Goal: Task Accomplishment & Management: Manage account settings

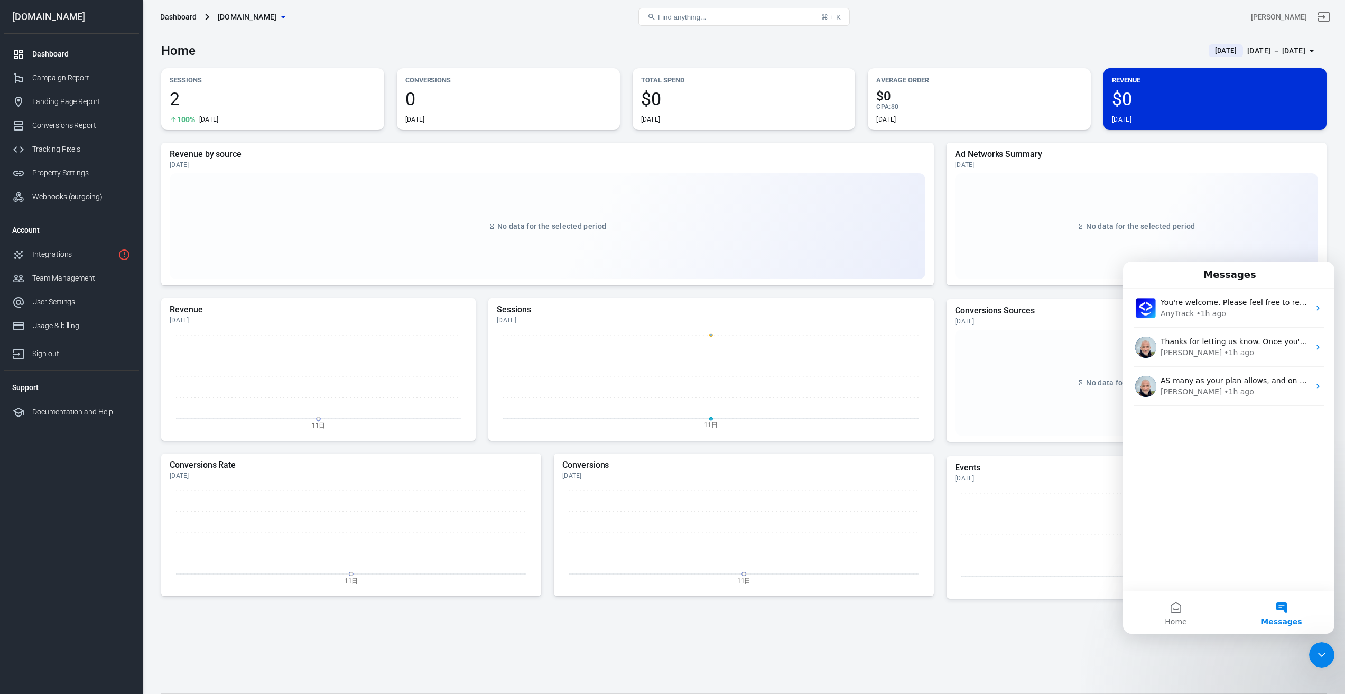
drag, startPoint x: 1322, startPoint y: 654, endPoint x: 2596, endPoint y: 1283, distance: 1420.5
click at [1322, 654] on icon "Close Intercom Messenger" at bounding box center [1321, 654] width 13 height 13
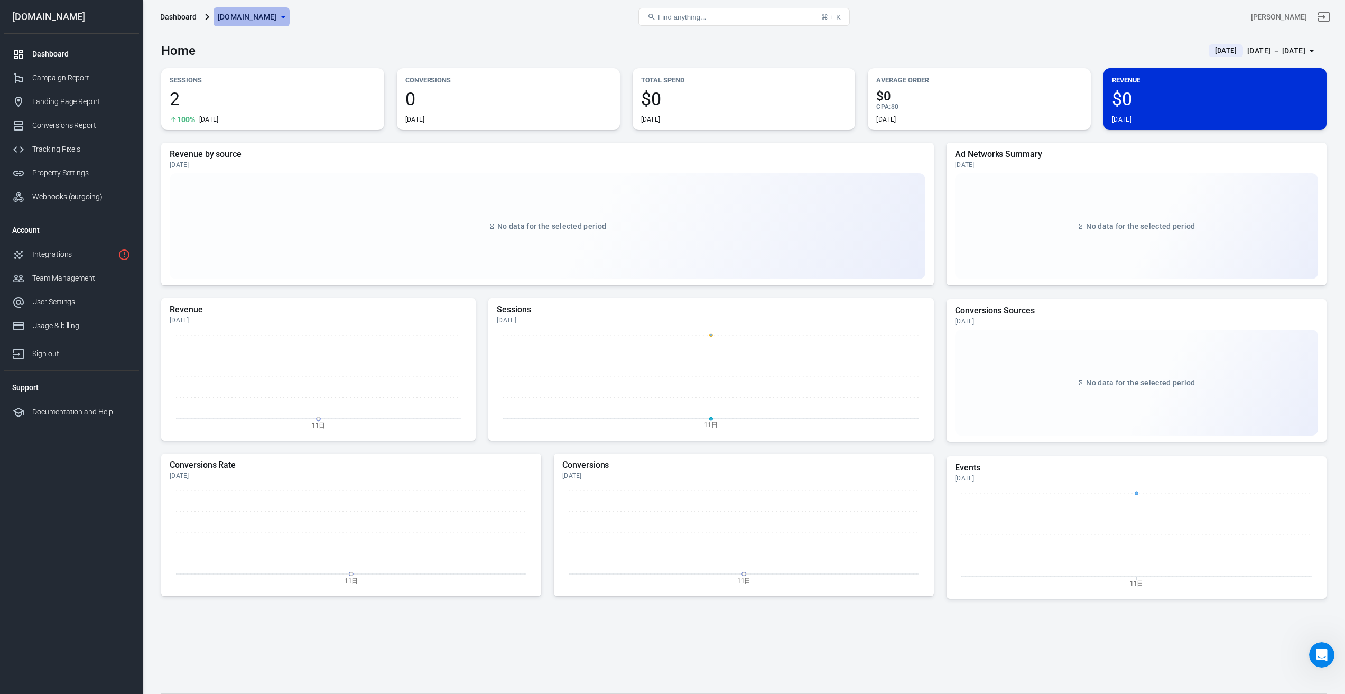
click at [277, 16] on span "[DOMAIN_NAME]" at bounding box center [247, 17] width 59 height 13
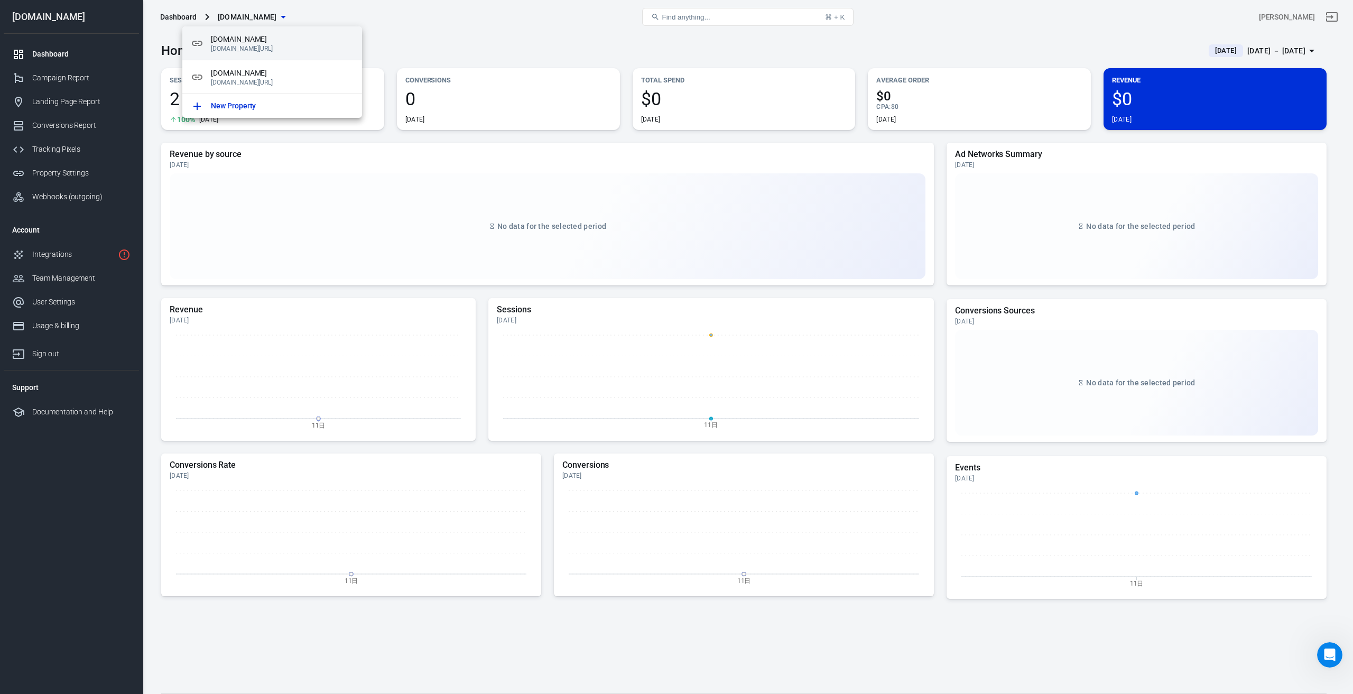
click at [255, 44] on span "[DOMAIN_NAME]" at bounding box center [282, 39] width 143 height 11
click at [296, 50] on p "[DOMAIN_NAME][URL]" at bounding box center [282, 48] width 143 height 7
click at [297, 75] on span "[DOMAIN_NAME]" at bounding box center [282, 73] width 143 height 11
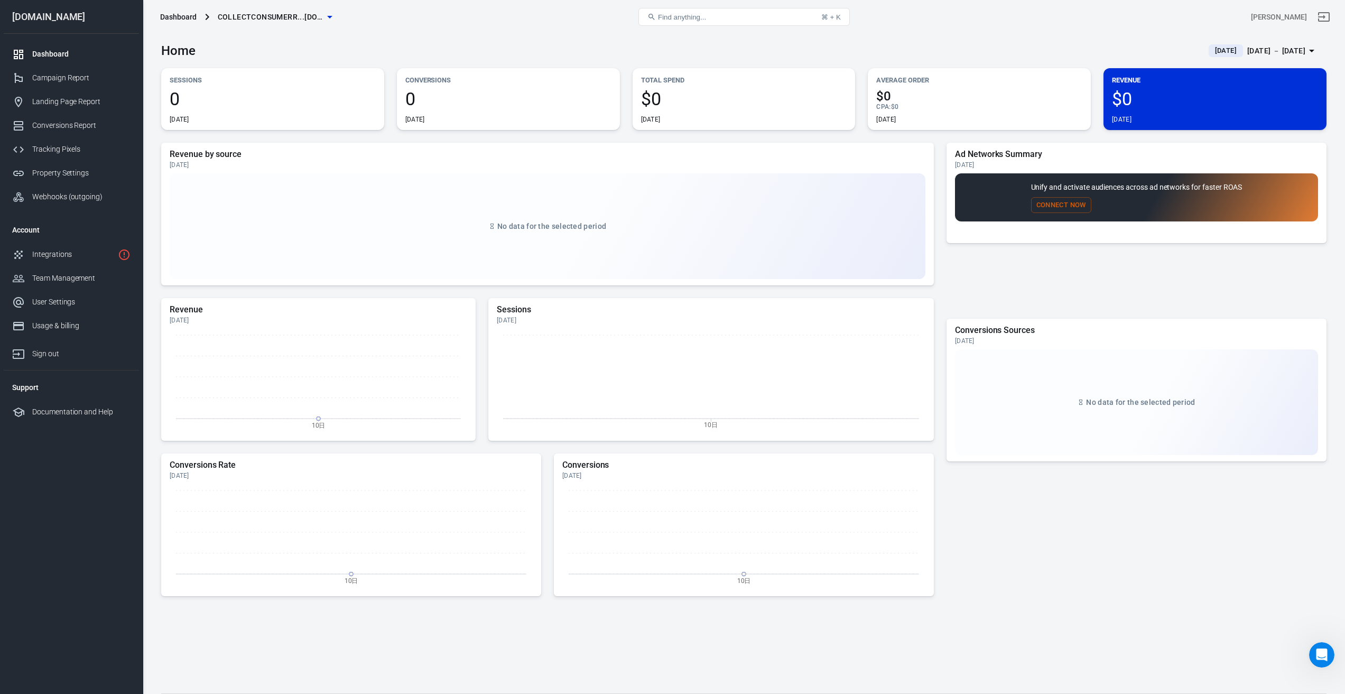
click at [49, 47] on link "Dashboard" at bounding box center [71, 54] width 135 height 24
click at [52, 254] on div "Integrations" at bounding box center [72, 254] width 81 height 11
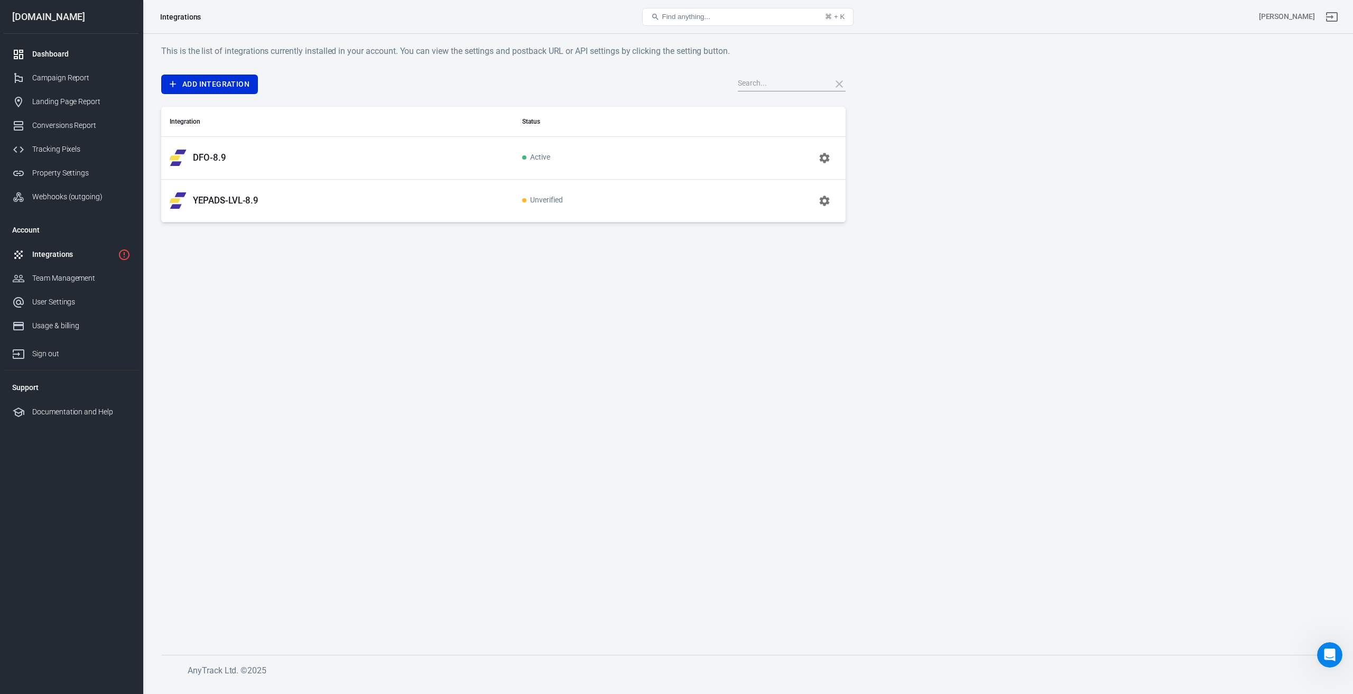
click at [44, 53] on div "Dashboard" at bounding box center [81, 54] width 98 height 11
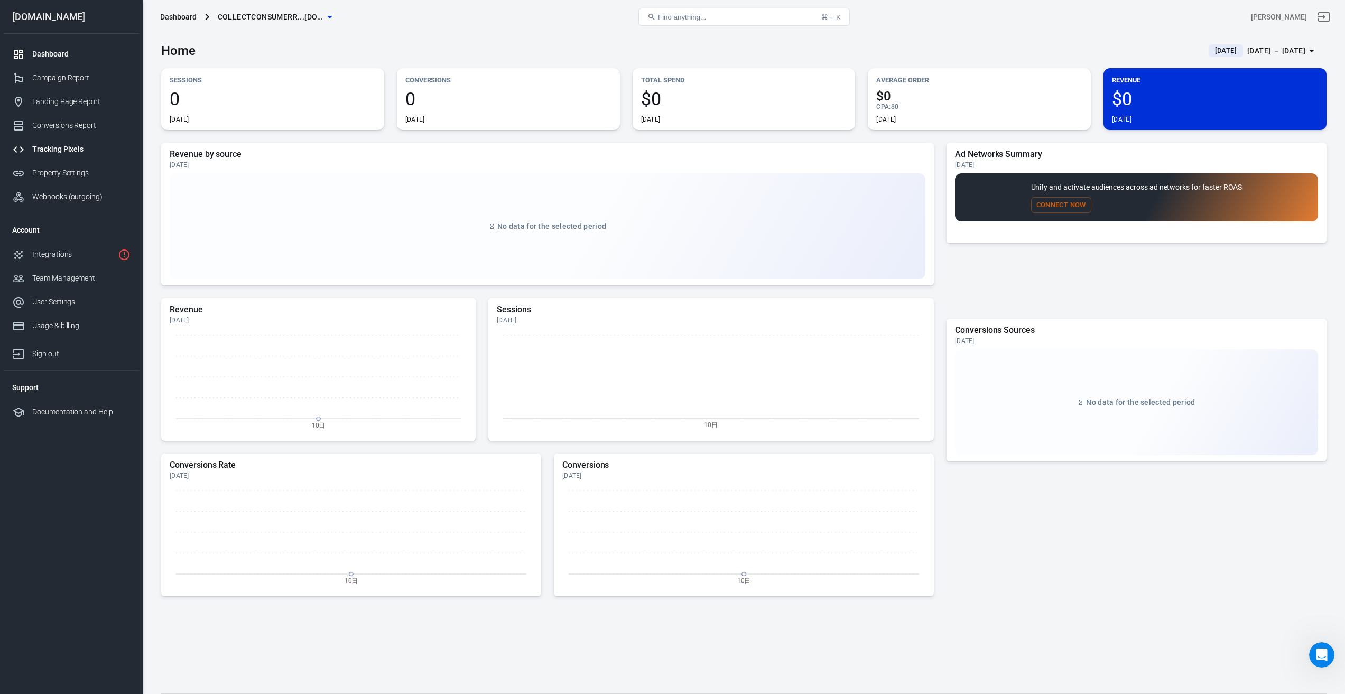
click at [55, 152] on div "Tracking Pixels" at bounding box center [81, 149] width 98 height 11
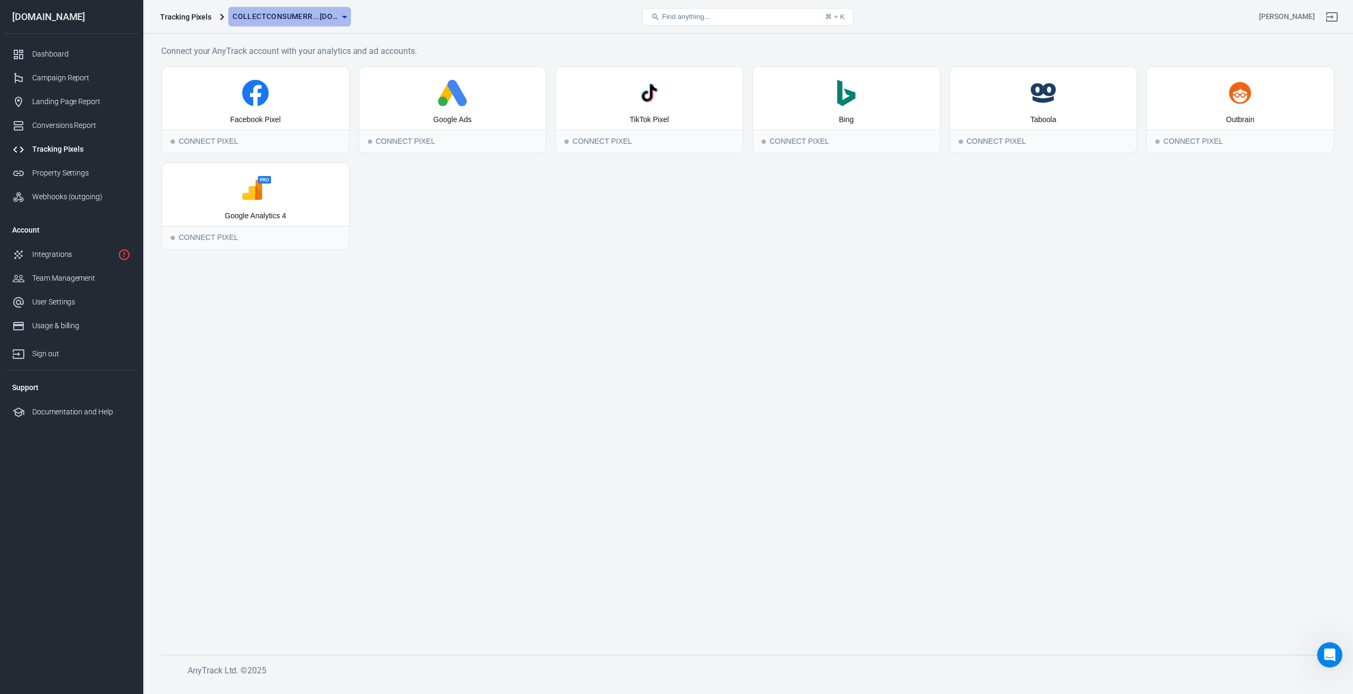
click at [293, 17] on span "collectconsumerr...[DOMAIN_NAME]" at bounding box center [286, 16] width 106 height 13
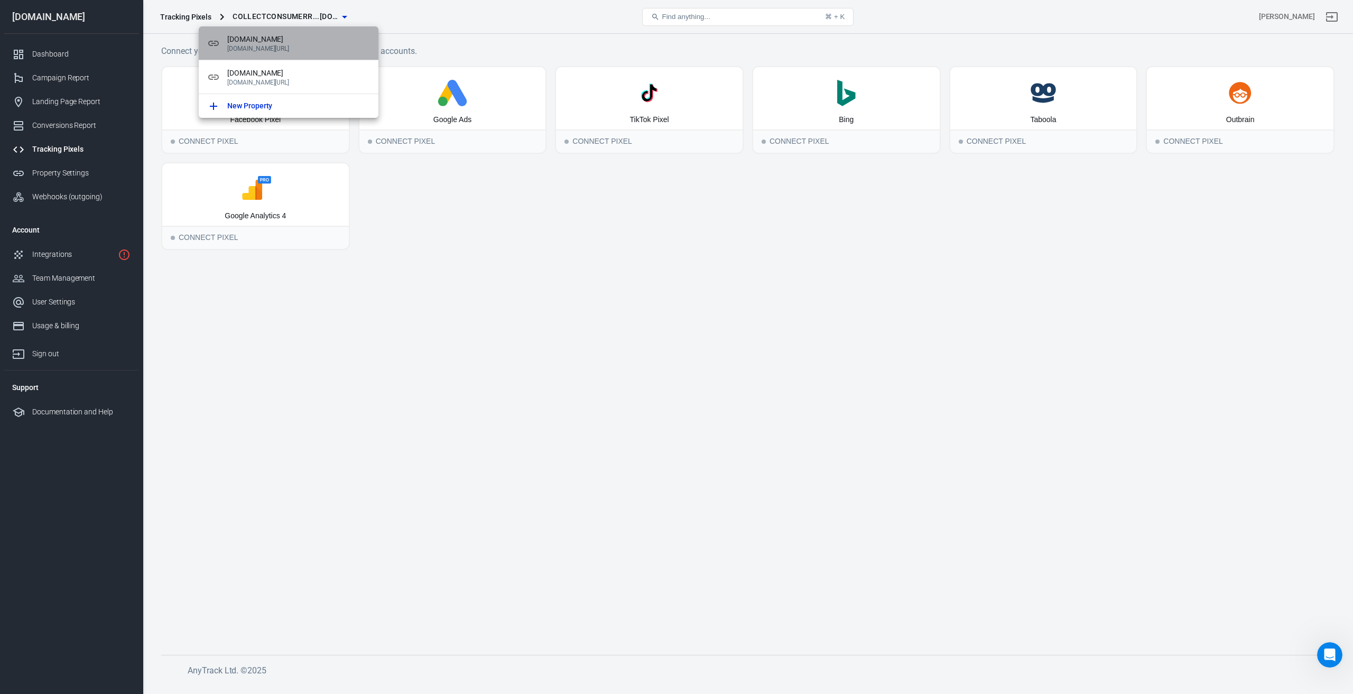
click at [258, 46] on p "[DOMAIN_NAME][URL]" at bounding box center [298, 48] width 143 height 7
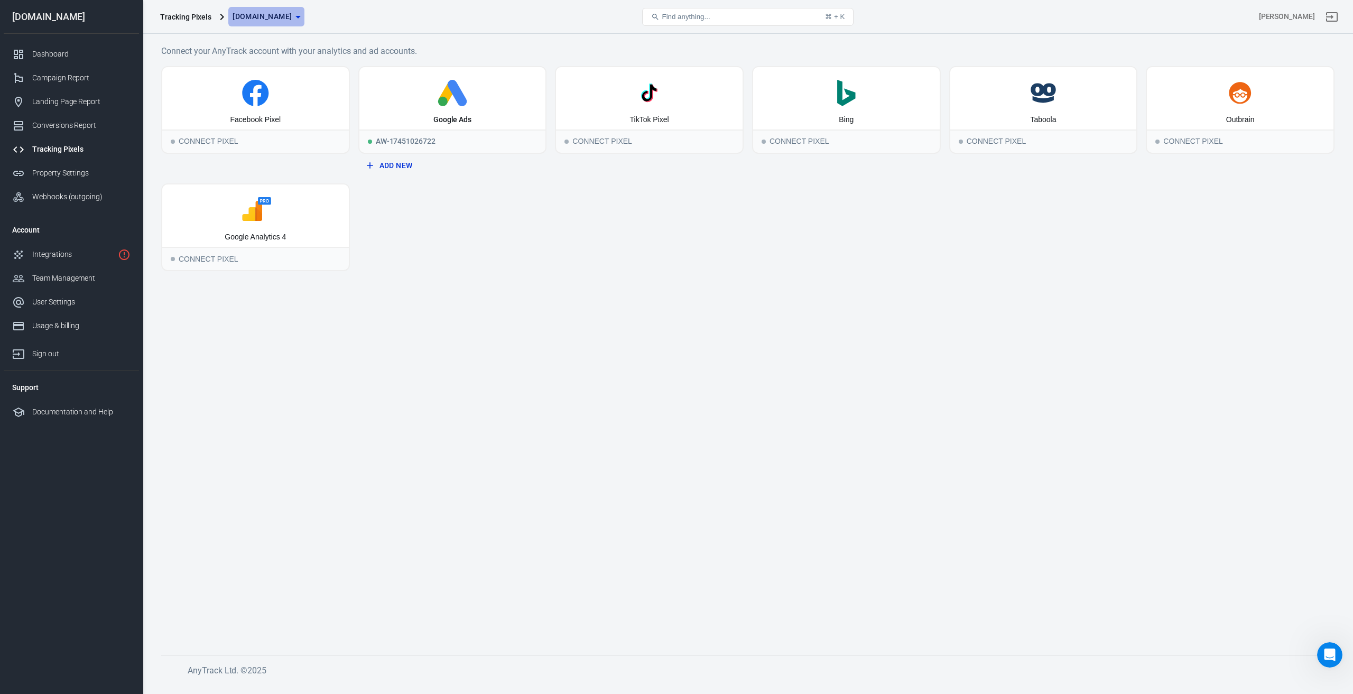
click at [292, 18] on span "[DOMAIN_NAME]" at bounding box center [262, 16] width 59 height 13
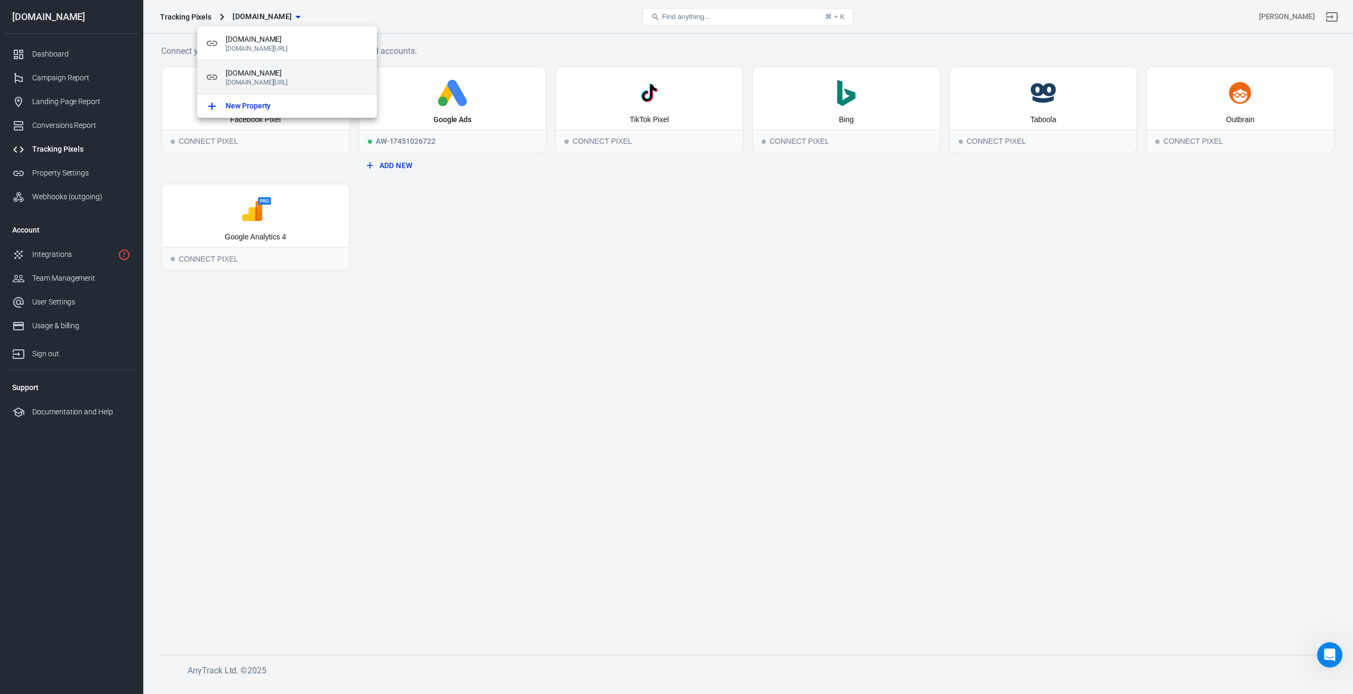
click at [271, 79] on p "[DOMAIN_NAME][URL]" at bounding box center [297, 82] width 143 height 7
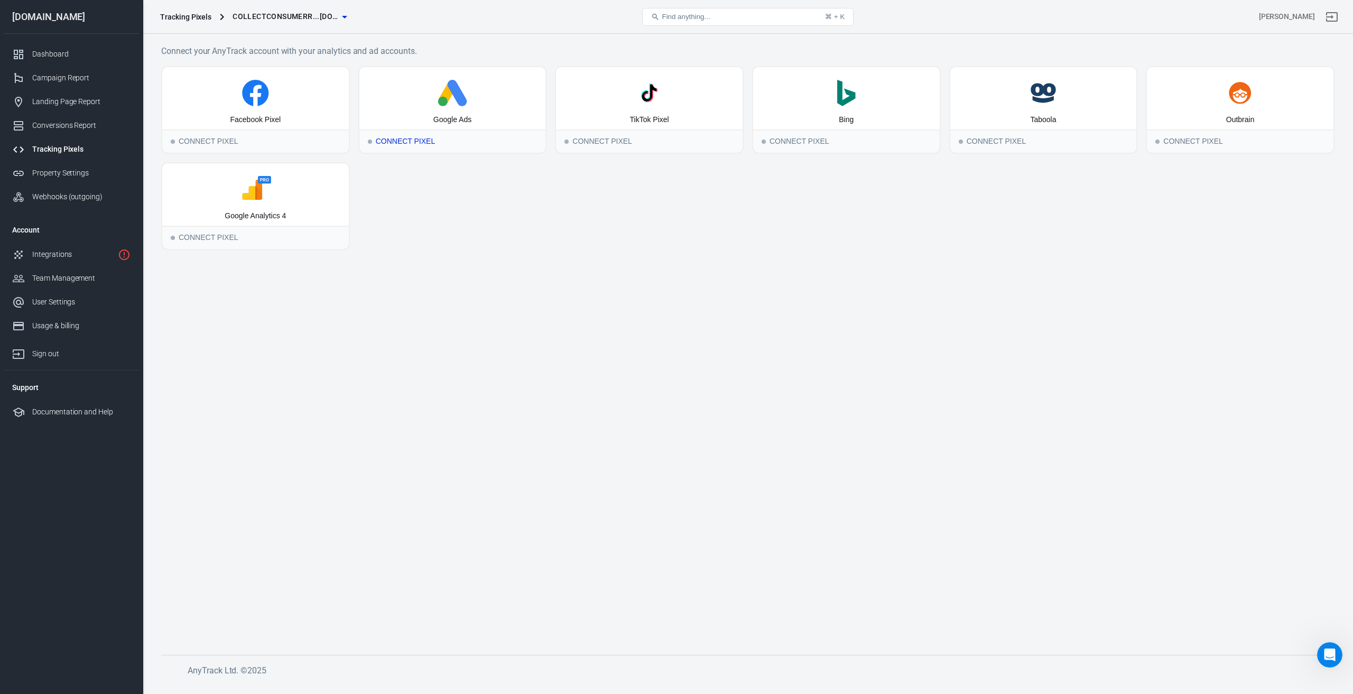
click at [413, 137] on div "Connect Pixel" at bounding box center [452, 140] width 187 height 23
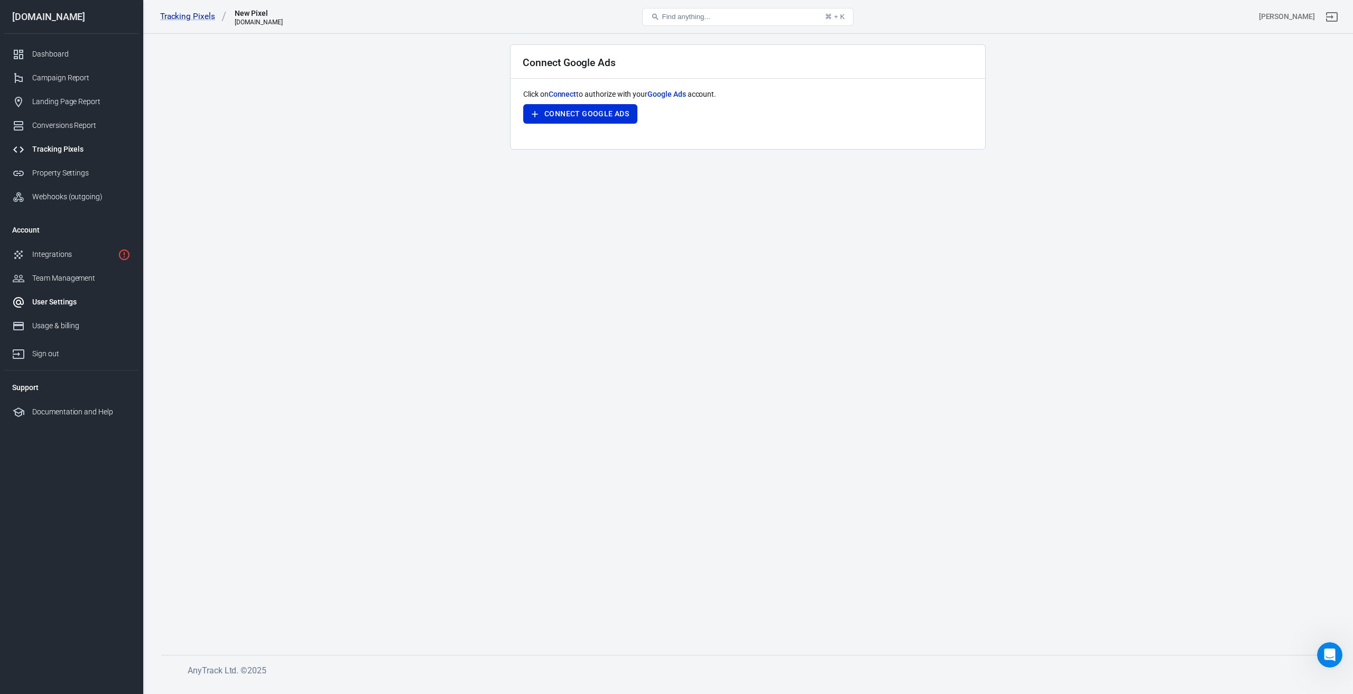
click at [60, 305] on div "User Settings" at bounding box center [81, 301] width 98 height 11
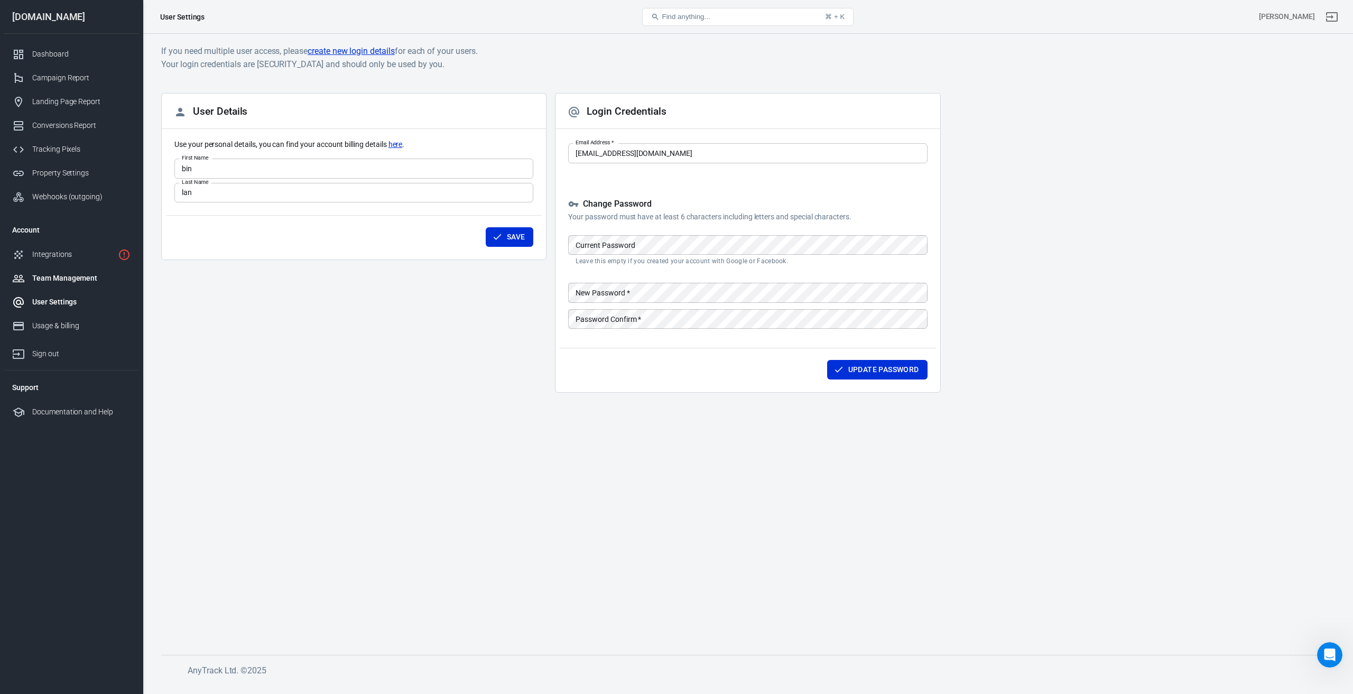
click at [44, 279] on div "Team Management" at bounding box center [81, 278] width 98 height 11
